Goal: Task Accomplishment & Management: Use online tool/utility

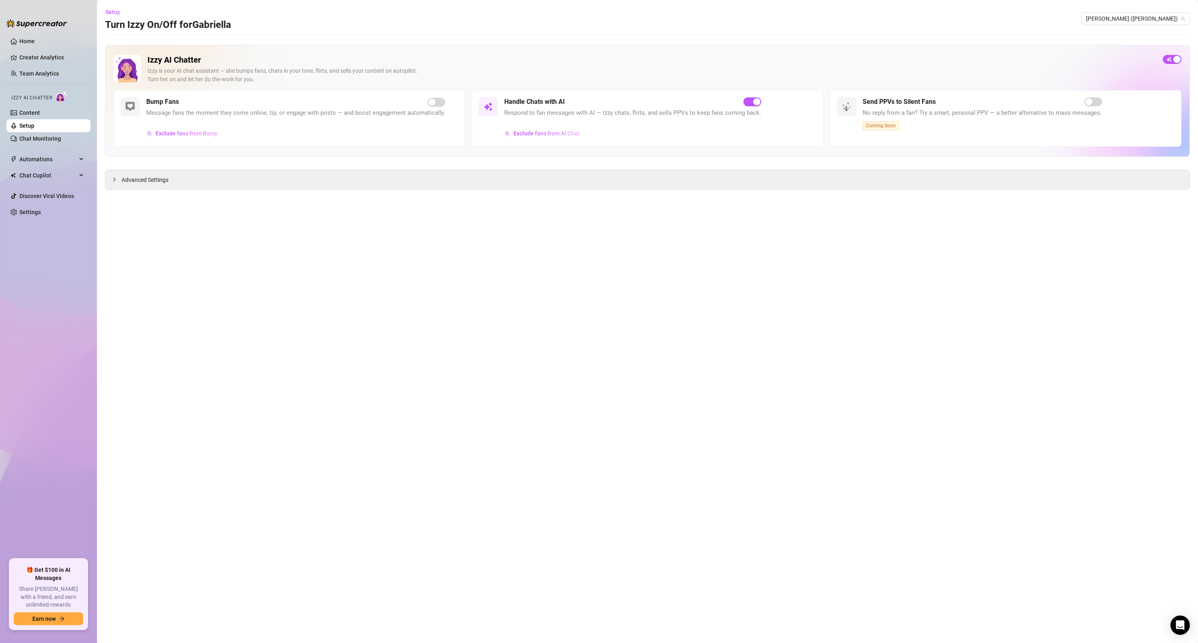
click at [410, 302] on main "Setup Turn Izzy On/Off for [PERSON_NAME] ([PERSON_NAME]) Izzy AI Chatter [PERSO…" at bounding box center [647, 321] width 1101 height 643
click at [1113, 21] on span "[PERSON_NAME] ([PERSON_NAME])" at bounding box center [1135, 19] width 99 height 12
click at [1141, 38] on span "( lovejtits )" at bounding box center [1148, 35] width 23 height 9
click at [40, 154] on span "Automations" at bounding box center [47, 159] width 57 height 13
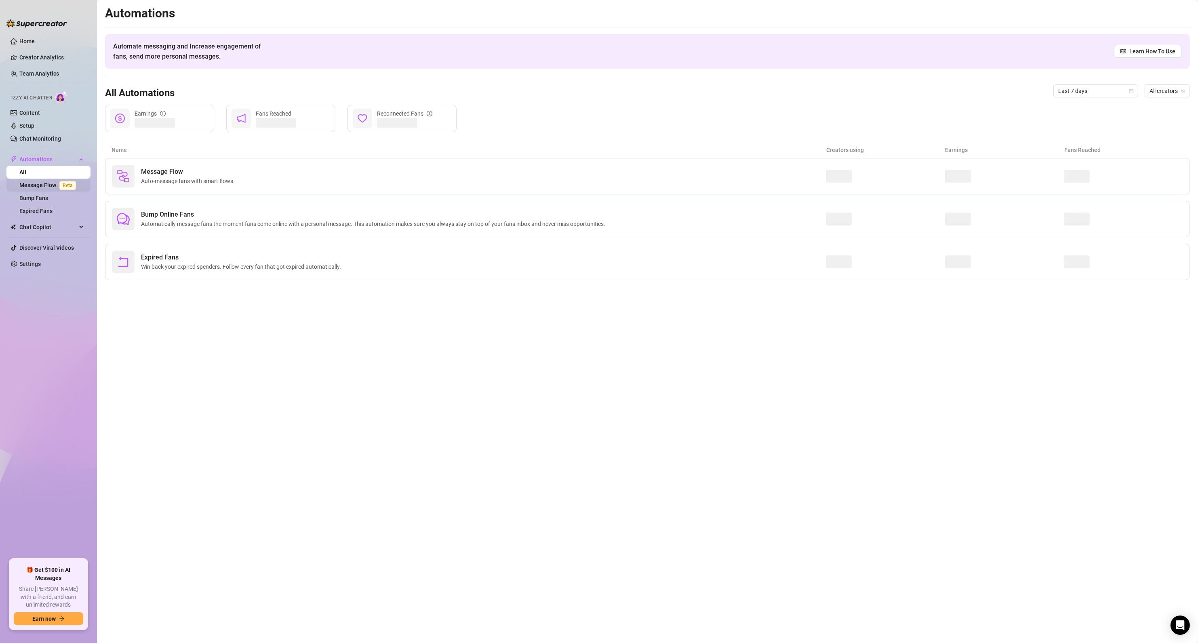
click at [44, 183] on link "Message Flow Beta" at bounding box center [49, 185] width 60 height 6
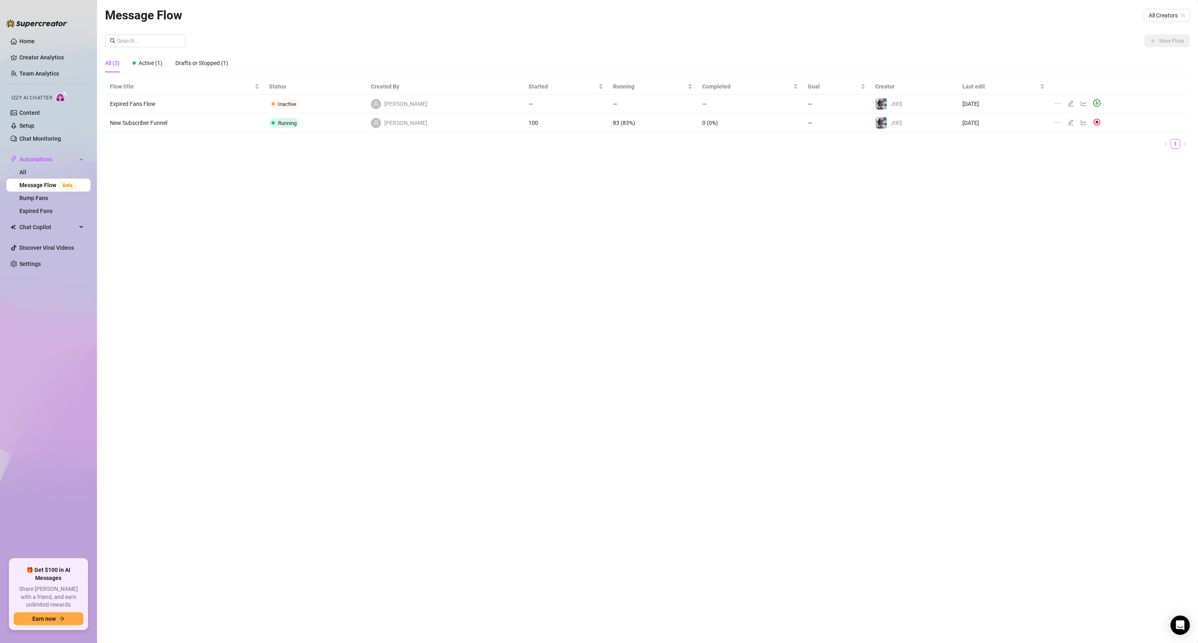
click at [461, 128] on td "[PERSON_NAME]" at bounding box center [445, 123] width 158 height 19
click at [149, 123] on td "New Subscriber Funnel" at bounding box center [184, 123] width 159 height 19
click at [1165, 125] on td at bounding box center [1120, 123] width 140 height 19
click at [1068, 122] on icon "edit" at bounding box center [1071, 122] width 6 height 6
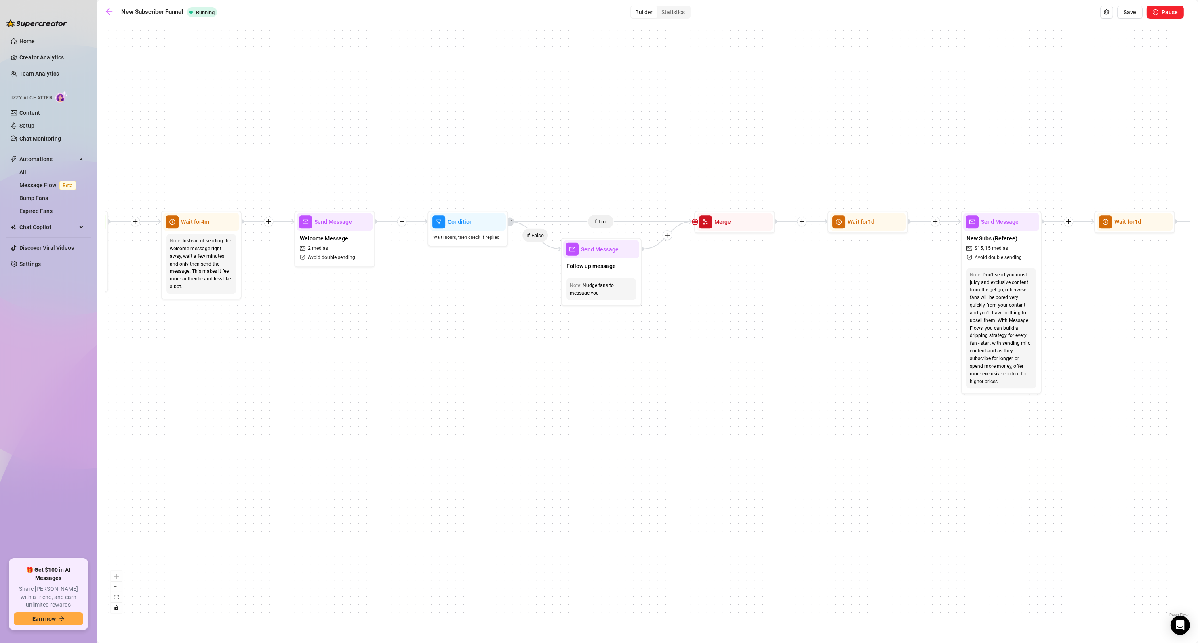
drag, startPoint x: 179, startPoint y: 331, endPoint x: 153, endPoint y: 340, distance: 27.1
click at [153, 340] on div "If True If True If True If False If False If False If True If False Send Messag…" at bounding box center [647, 322] width 1085 height 593
click at [578, 258] on div "Follow up message" at bounding box center [598, 266] width 76 height 17
type textarea "are you mostly just interested in my content? lmk if there's anything you want …"
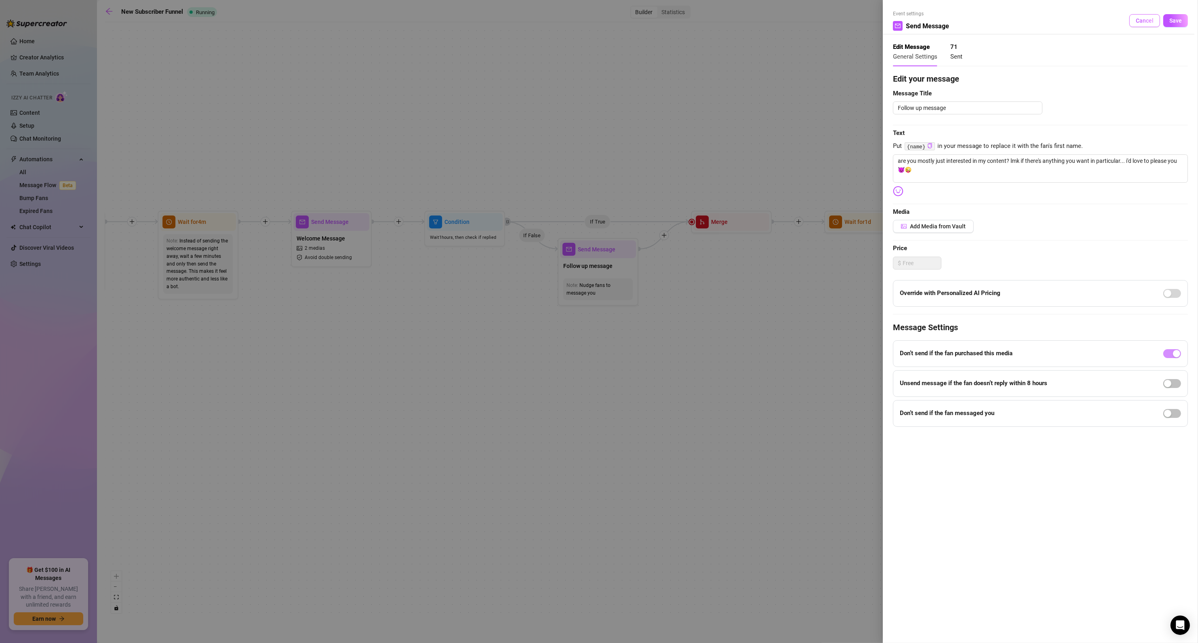
click at [1148, 21] on span "Cancel" at bounding box center [1145, 20] width 18 height 6
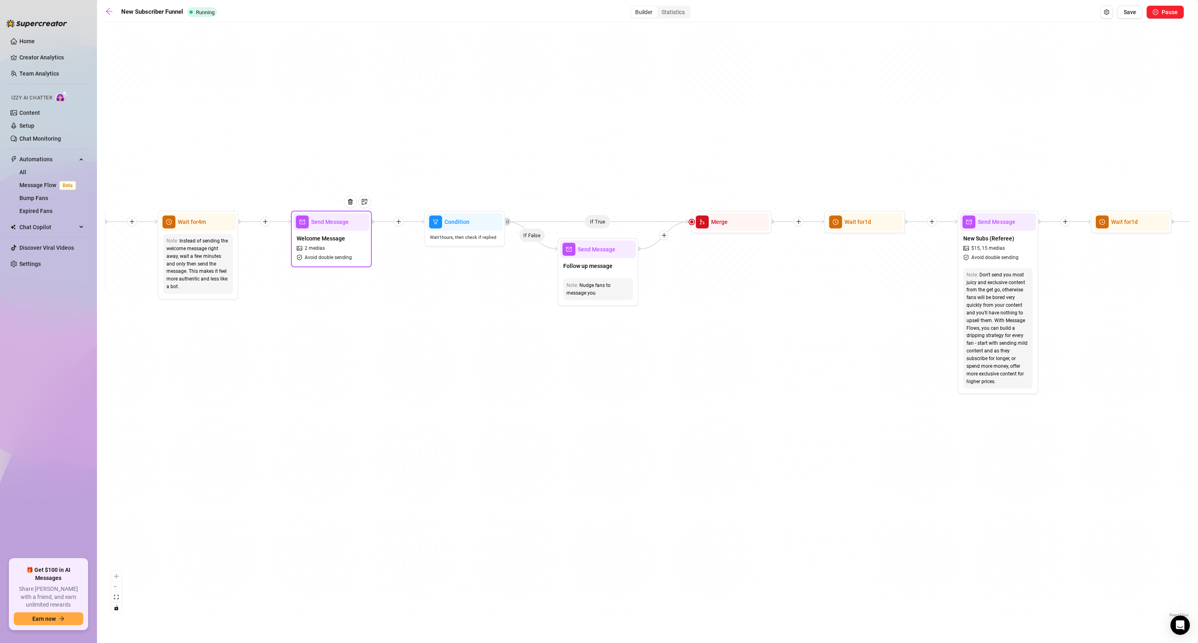
click at [324, 248] on span "2 medias" at bounding box center [315, 248] width 20 height 8
type textarea "heyy I'm glad I just saw you sub, thank you sm 🥰 we should build some chemistry…"
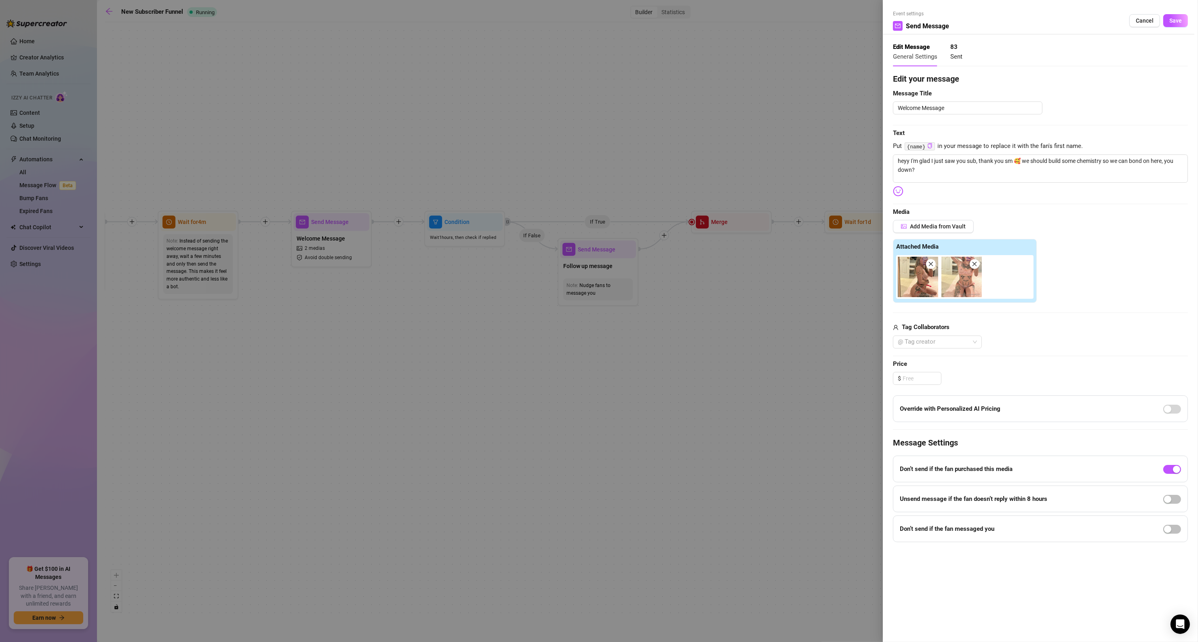
drag, startPoint x: 1143, startPoint y: 16, endPoint x: 844, endPoint y: 54, distance: 301.0
click at [1143, 16] on button "Cancel" at bounding box center [1144, 20] width 31 height 13
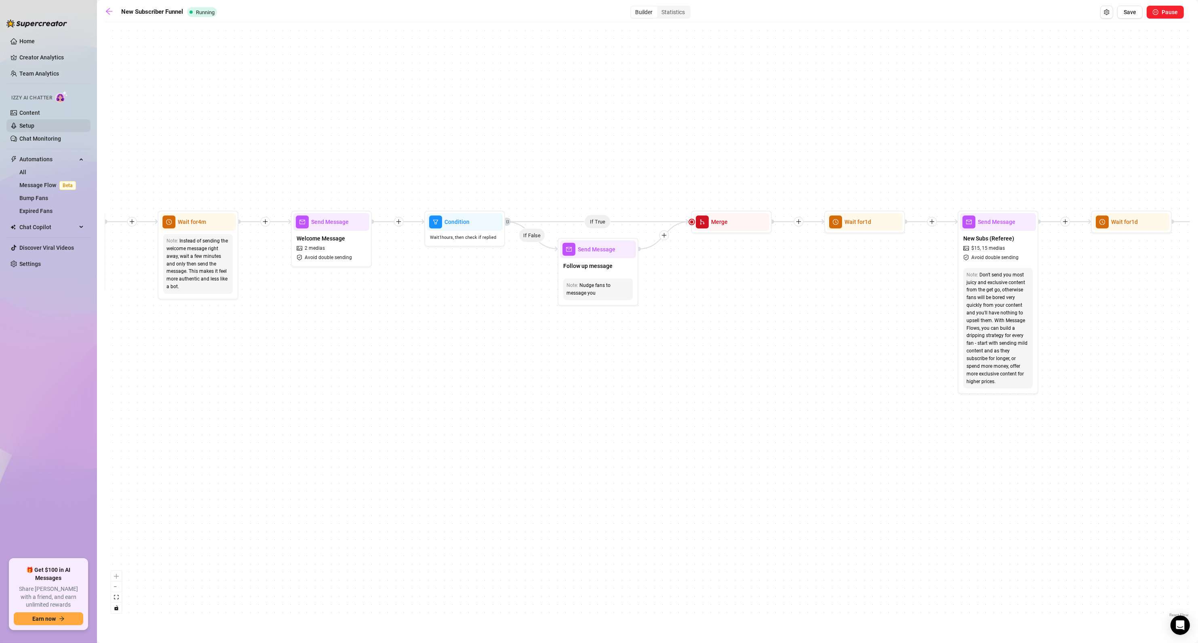
click at [32, 127] on link "Setup" at bounding box center [26, 125] width 15 height 6
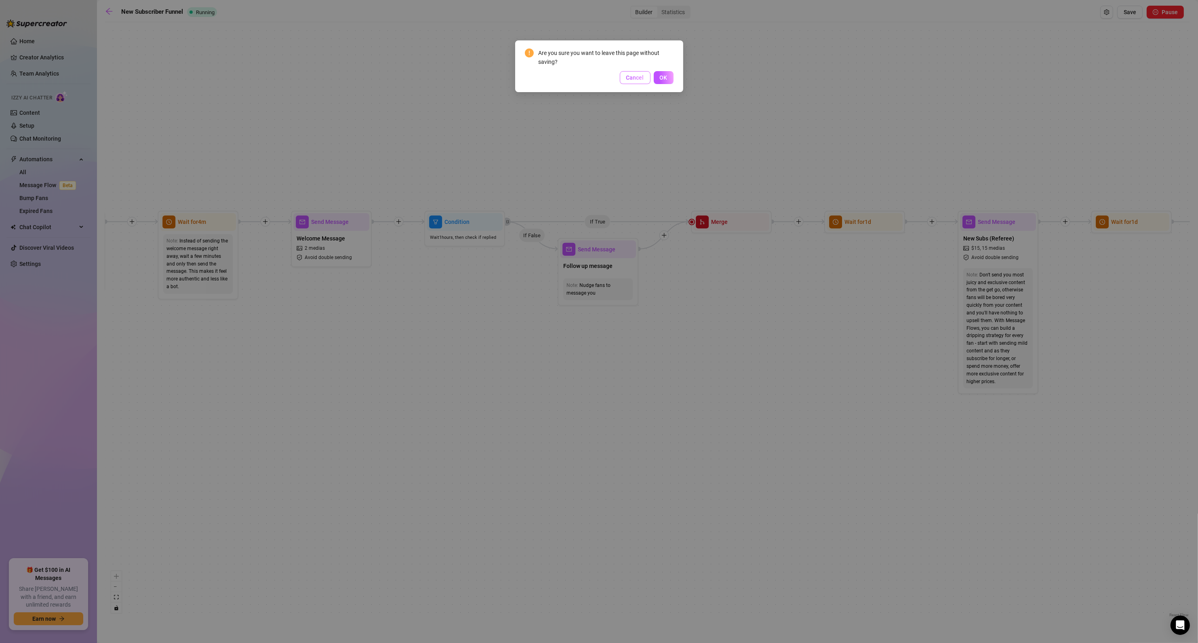
click at [628, 79] on span "Cancel" at bounding box center [635, 77] width 18 height 6
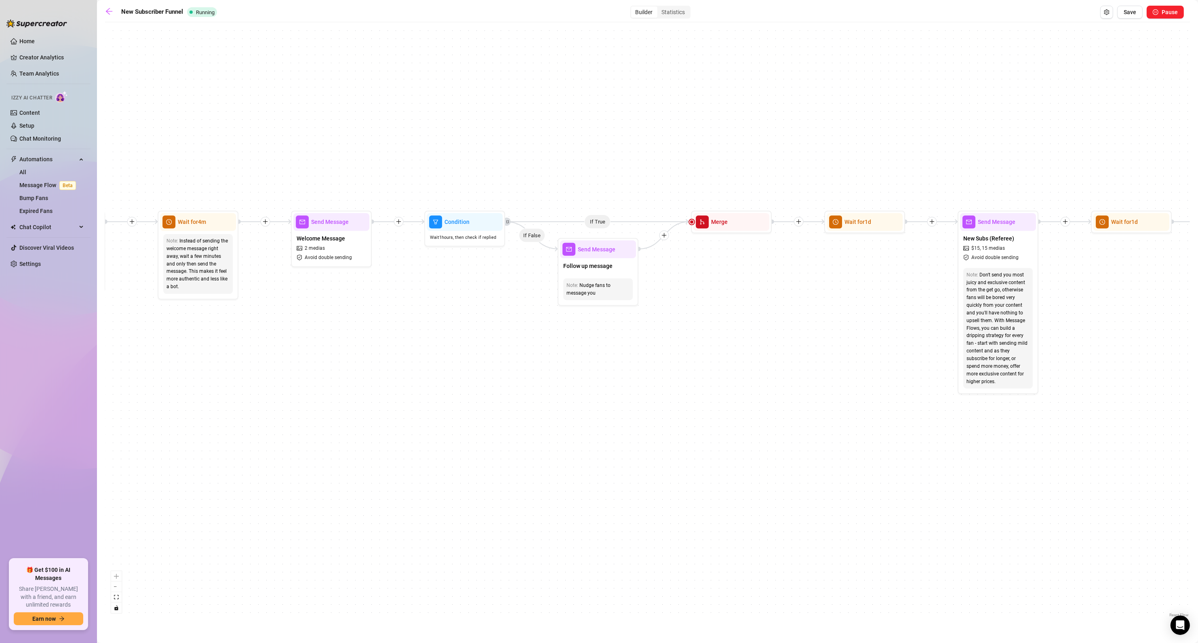
click at [597, 13] on div "Builder Statistics" at bounding box center [660, 12] width 872 height 13
